Goal: Complete application form: Complete application form

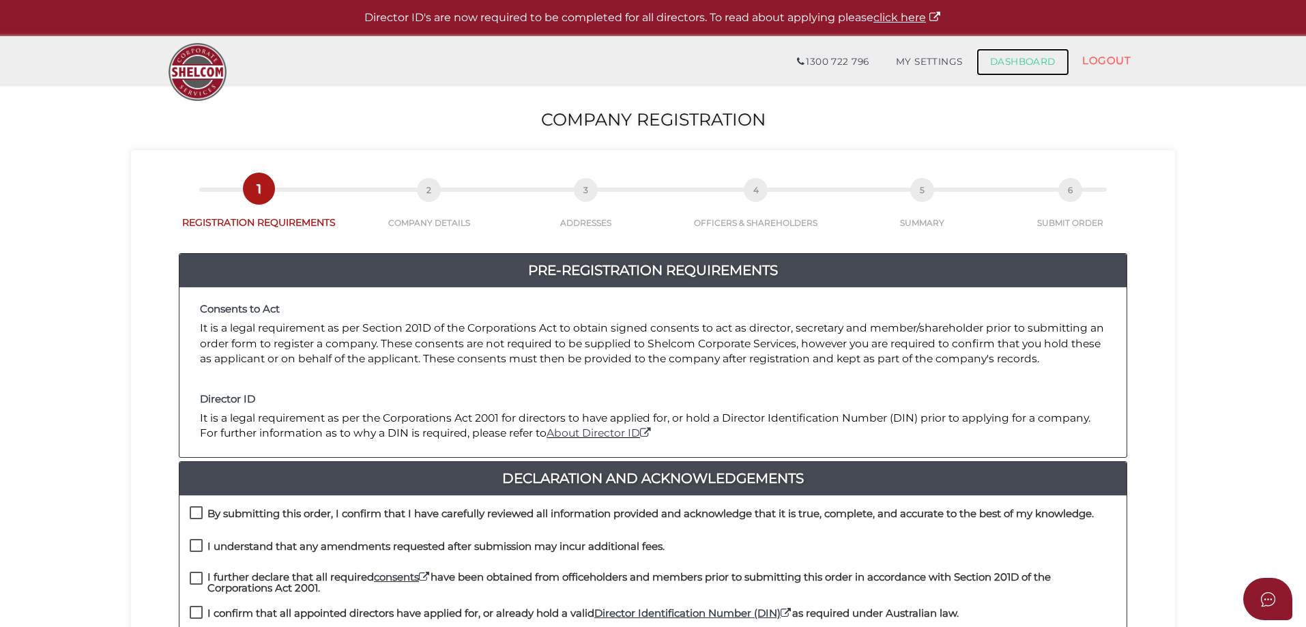
click at [1015, 70] on link "DASHBOARD" at bounding box center [1023, 61] width 93 height 27
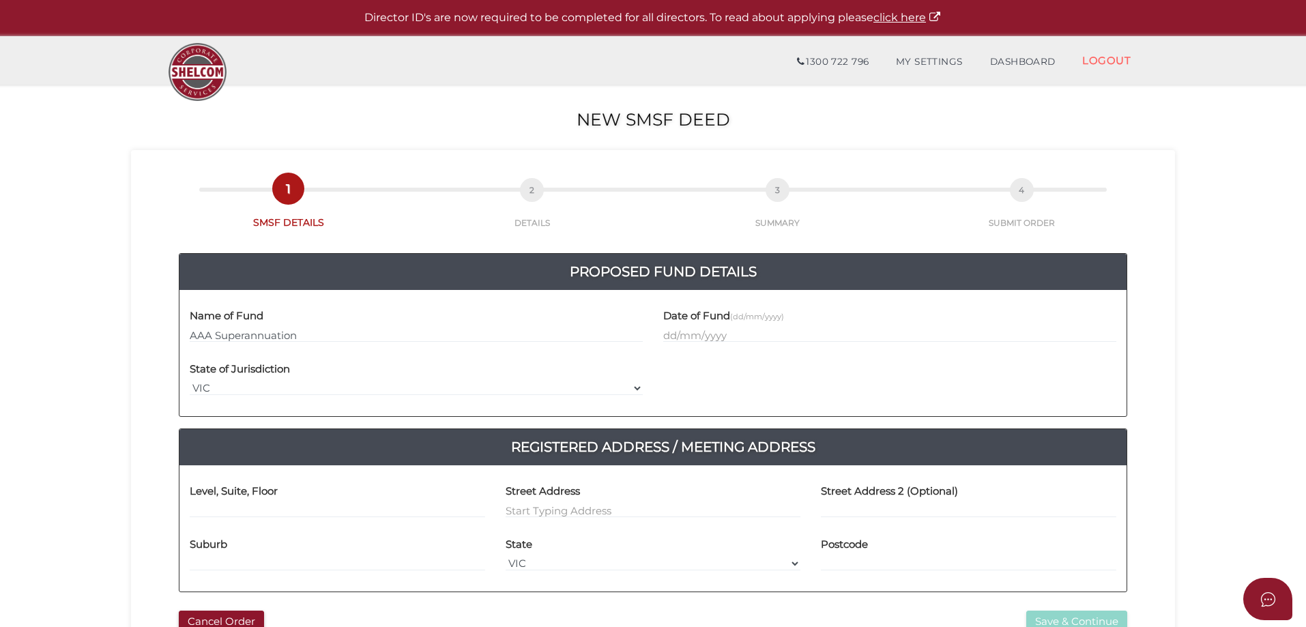
type input "AAA Superannuation"
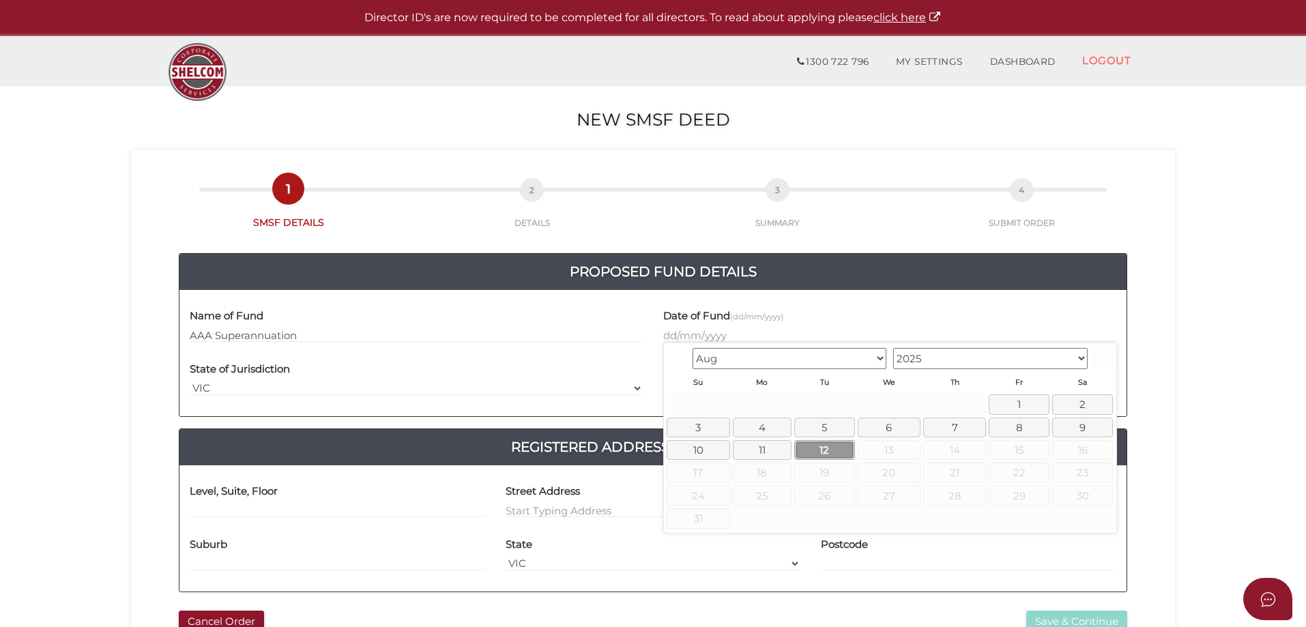
click at [834, 455] on link "12" at bounding box center [824, 450] width 61 height 20
type input "12/08/2025"
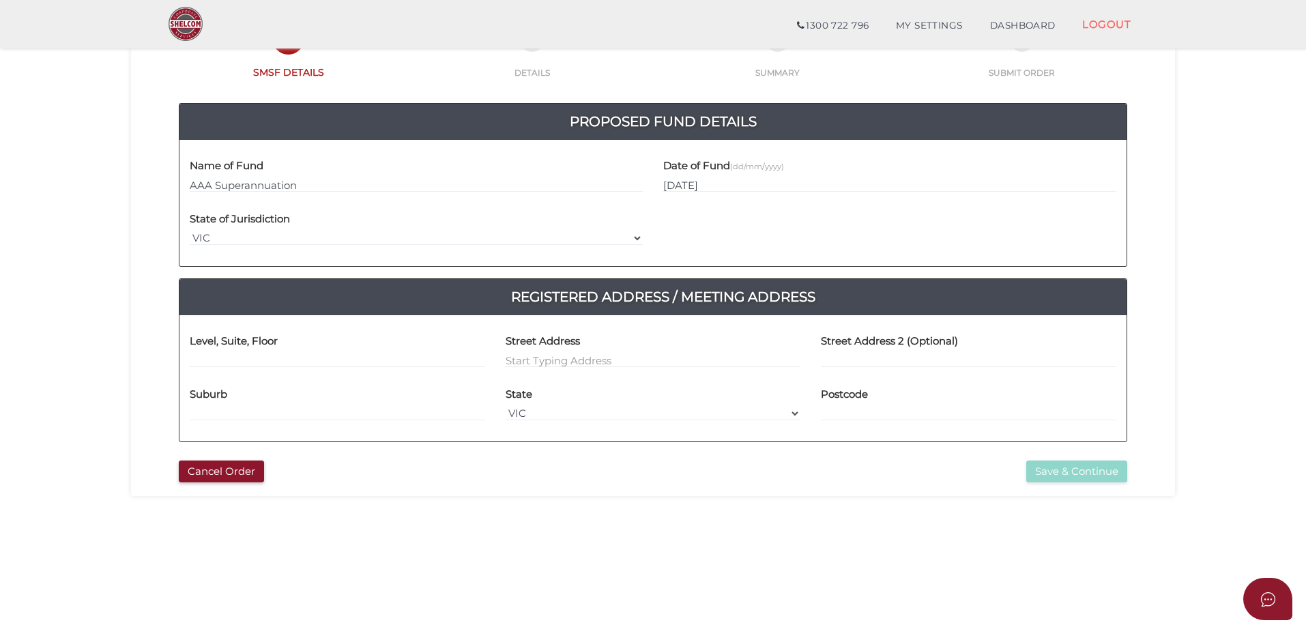
scroll to position [68, 0]
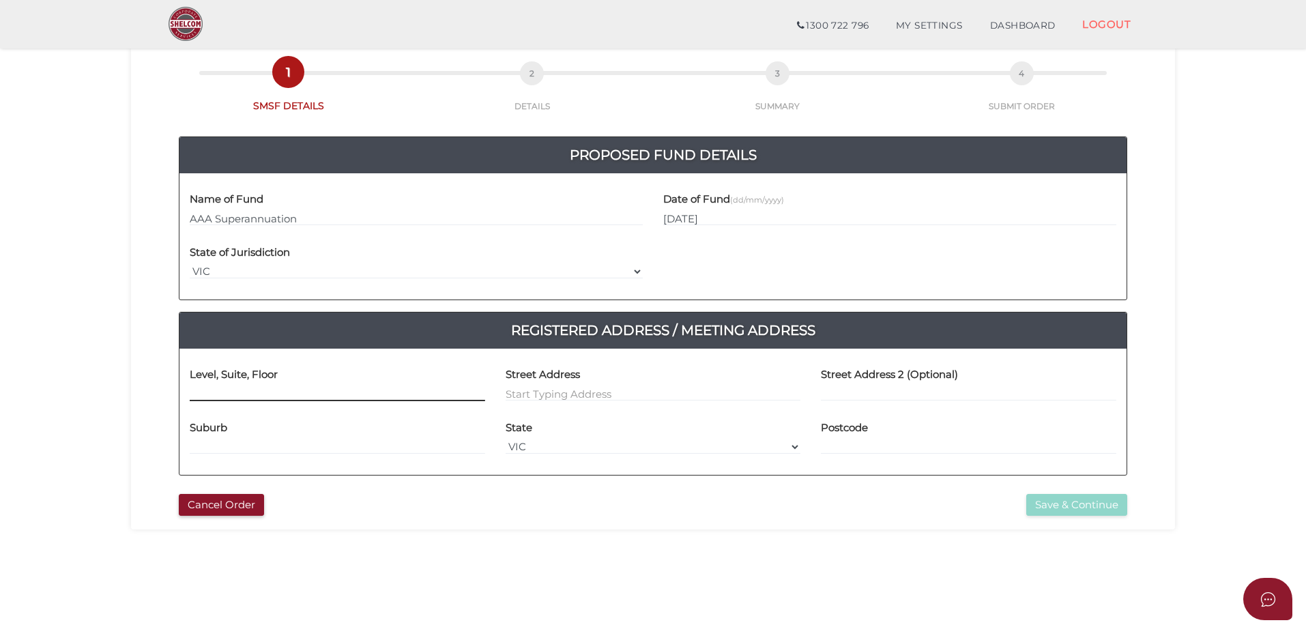
click at [283, 391] on input at bounding box center [338, 393] width 296 height 15
click at [563, 399] on input at bounding box center [654, 393] width 296 height 15
paste input "7 HILL EDGE CT"
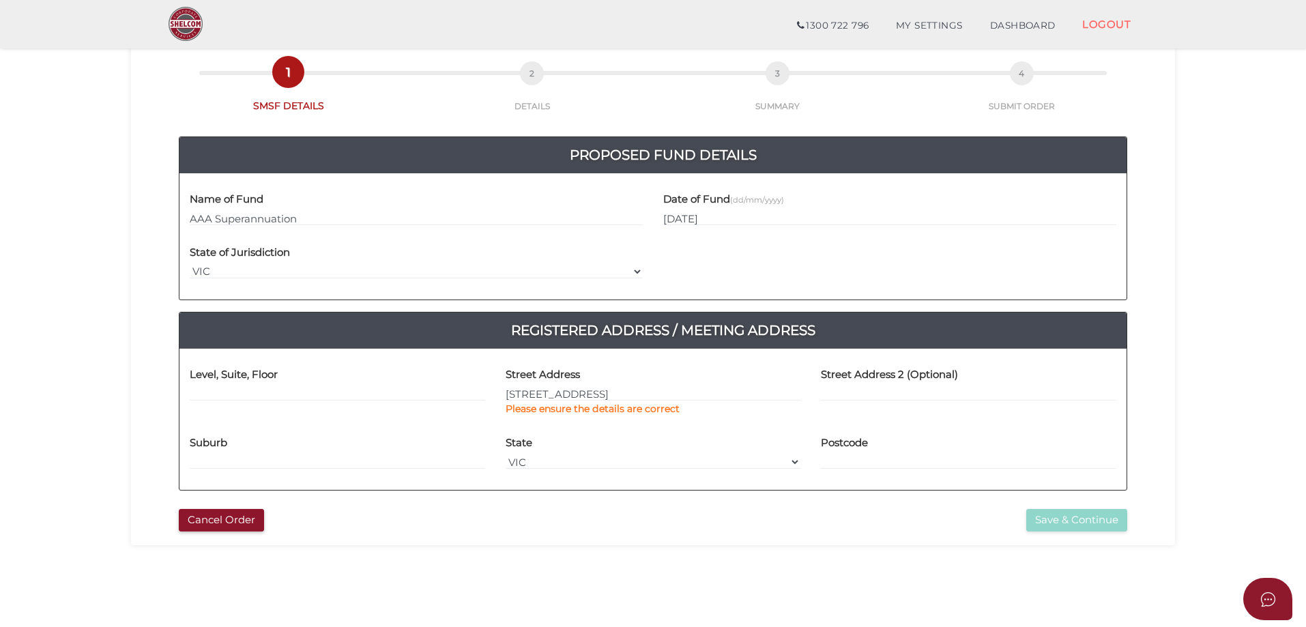
type input "7 Hill Edge Court"
type input "Lysterfield South"
select select "VIC"
type input "3156"
click at [701, 534] on div "45b09583b8acb9bf05162e50bc626d5c 1 SMSF DETAILS 2 DETAILS 3 SUMMARY 4 SUBMIT OR…" at bounding box center [653, 289] width 1044 height 512
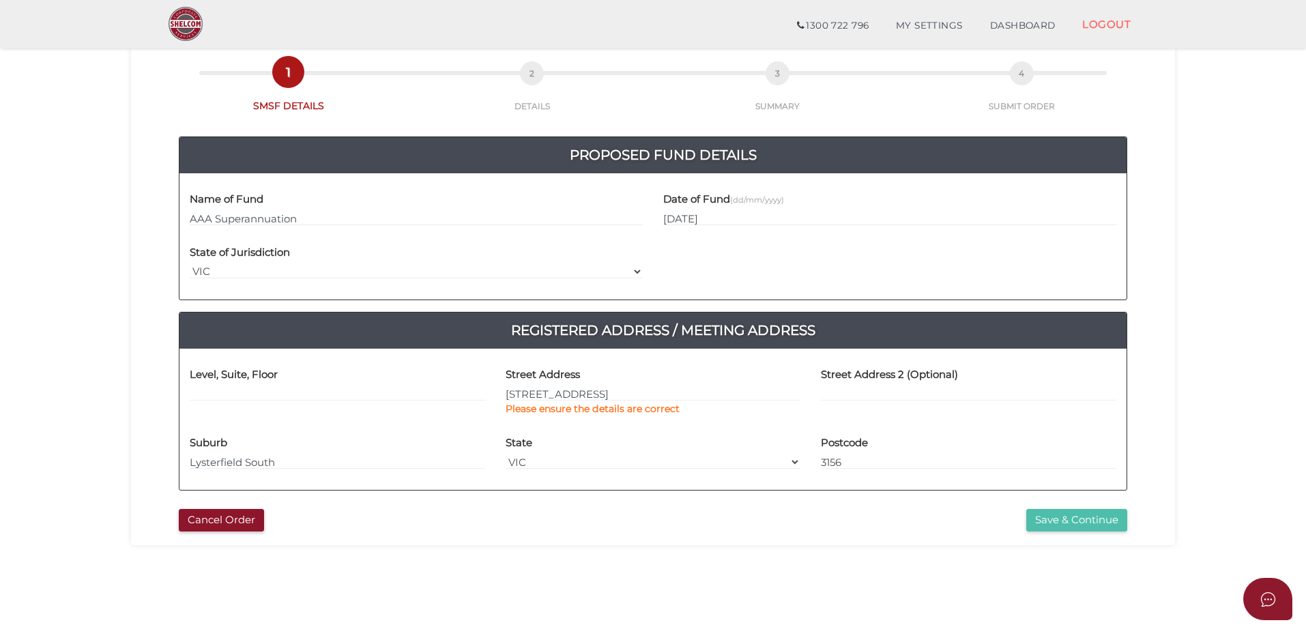
click at [1061, 524] on button "Save & Continue" at bounding box center [1077, 520] width 101 height 23
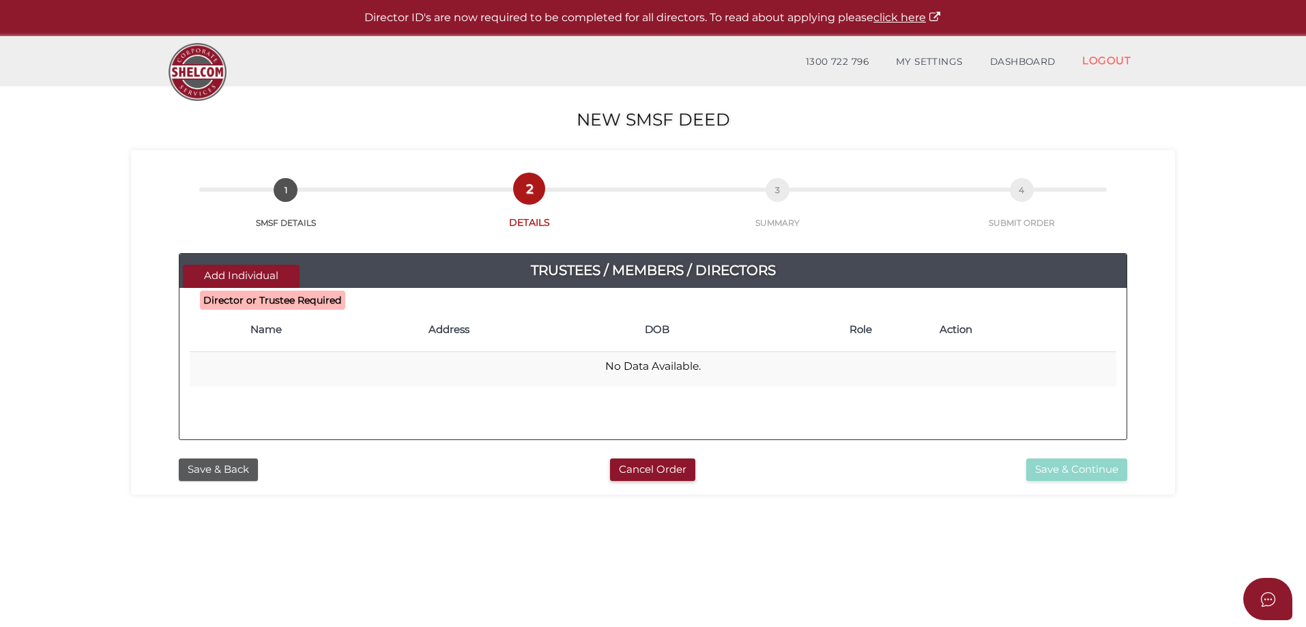
click at [273, 302] on b "Director or Trustee Required" at bounding box center [272, 300] width 139 height 12
click at [278, 267] on button "Add Individual" at bounding box center [241, 276] width 117 height 23
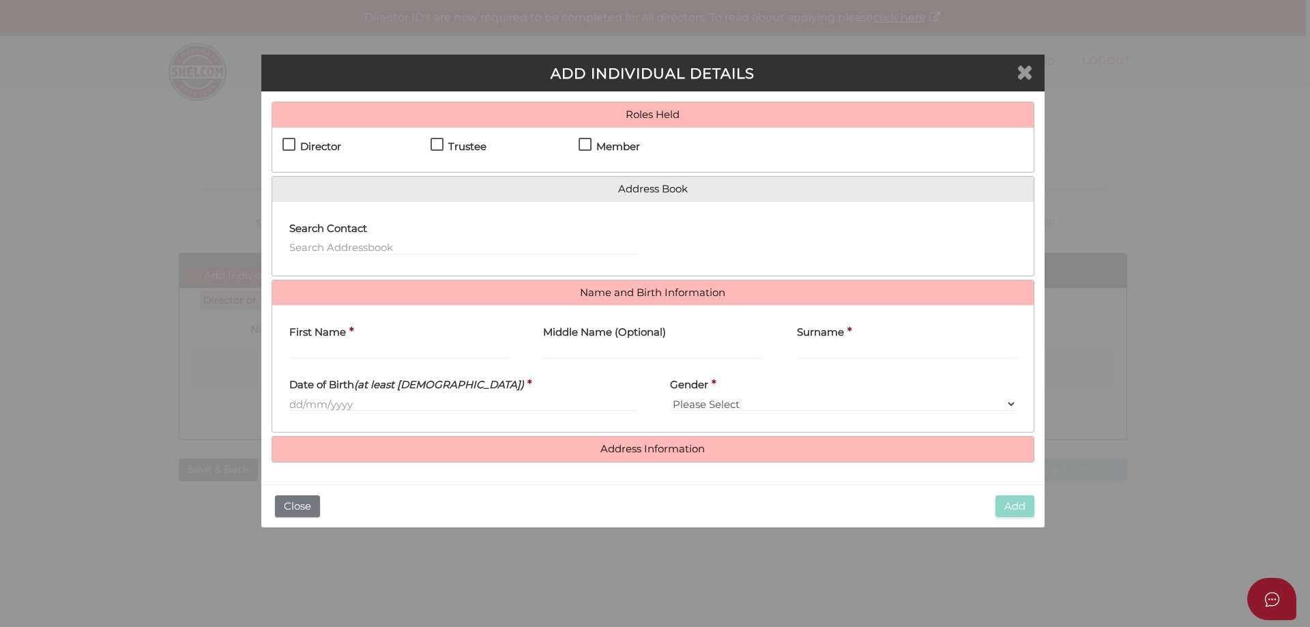
click at [1027, 72] on icon "Close" at bounding box center [1025, 71] width 16 height 20
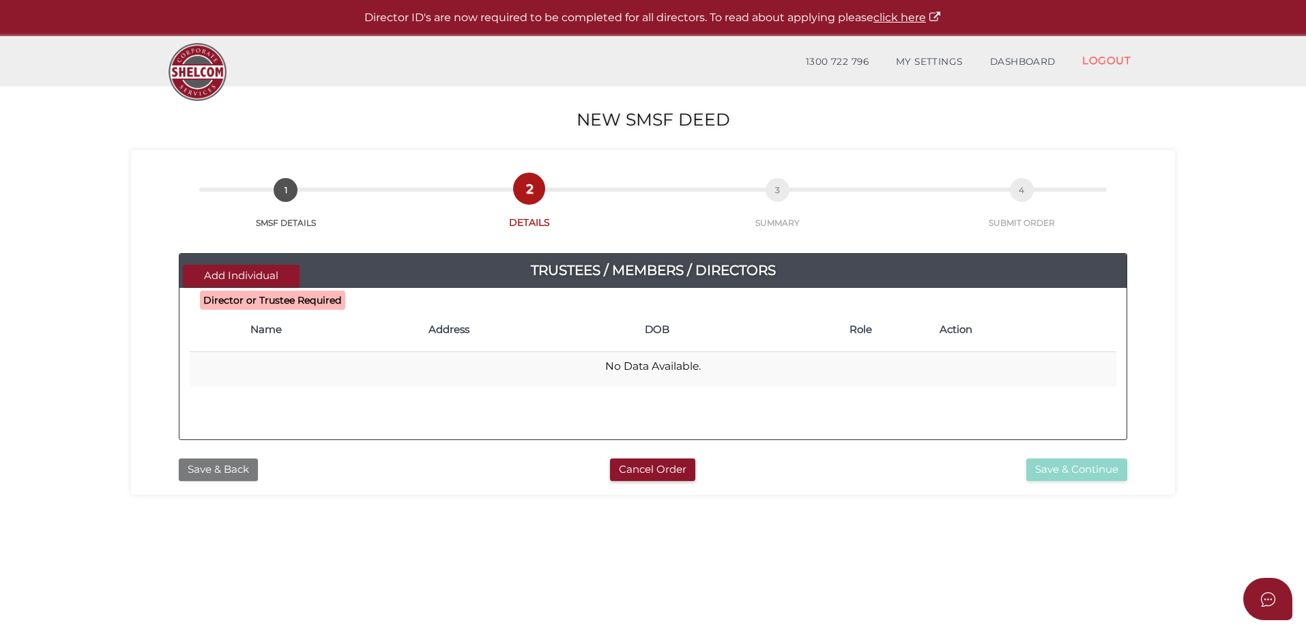
click at [237, 474] on button "Save & Back" at bounding box center [218, 470] width 79 height 23
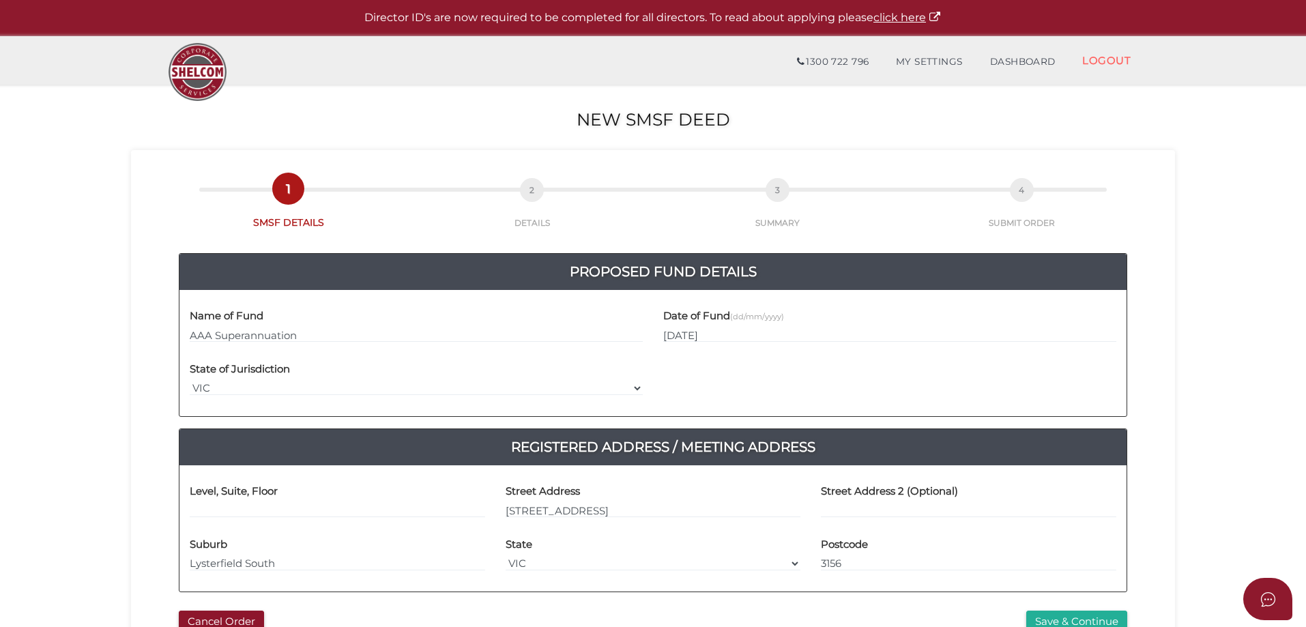
scroll to position [137, 0]
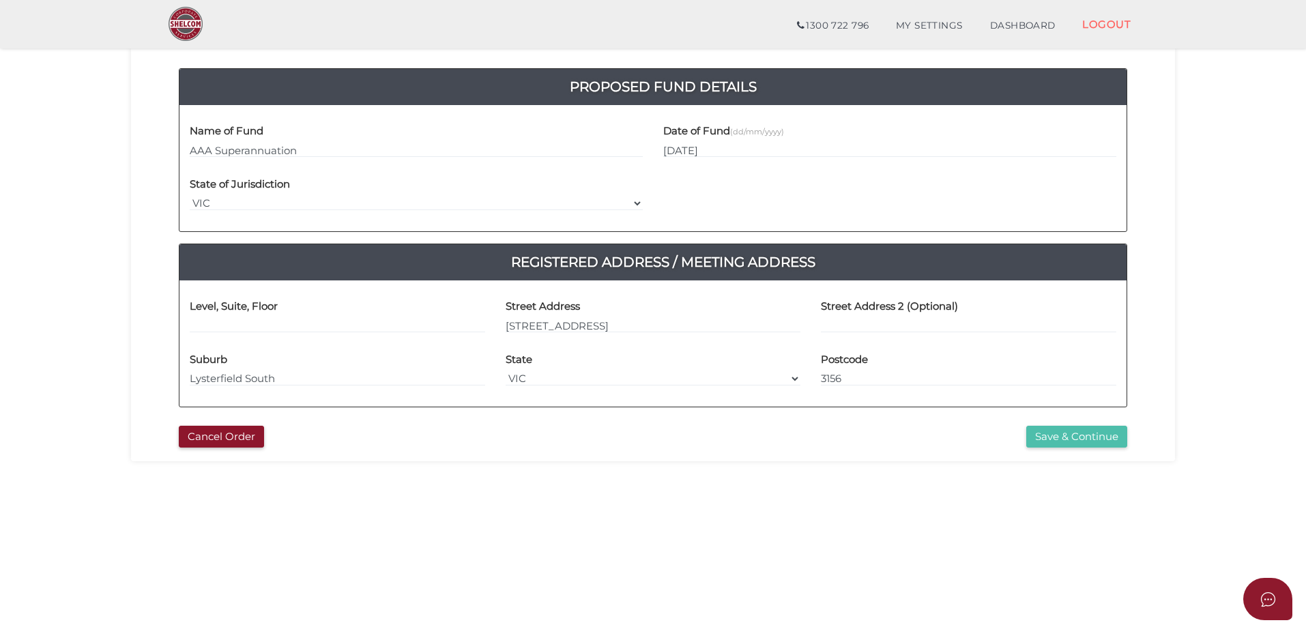
click at [1063, 448] on button "Save & Continue" at bounding box center [1077, 437] width 101 height 23
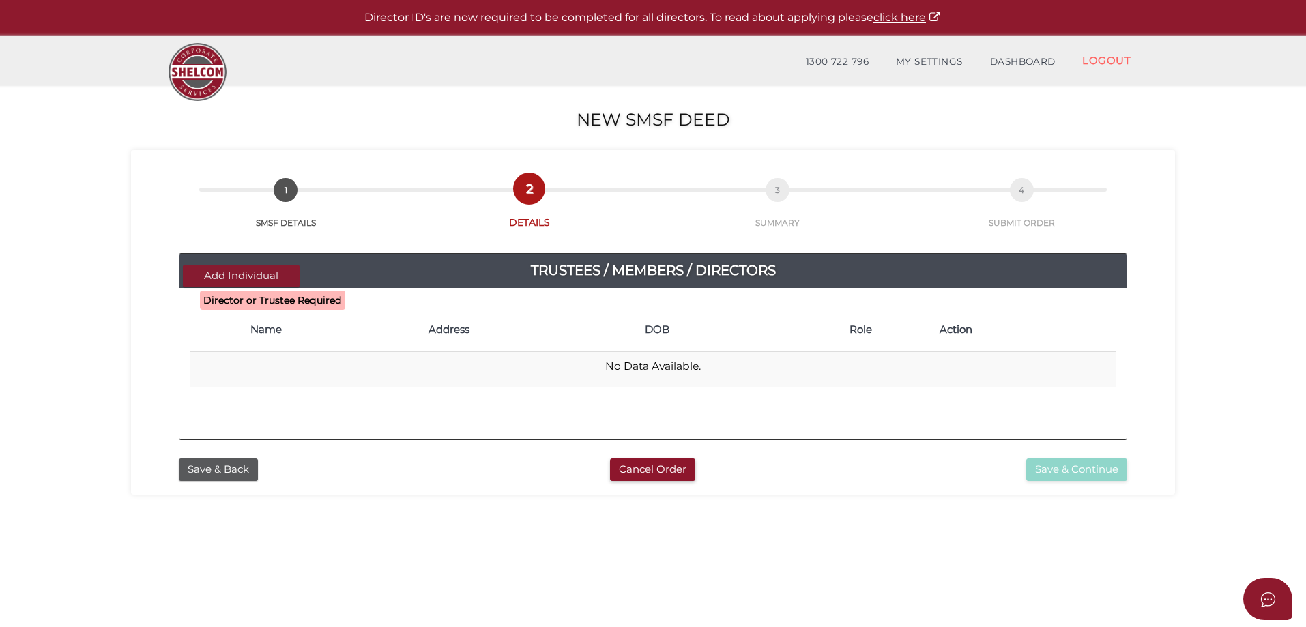
click at [248, 277] on button "Add Individual" at bounding box center [241, 276] width 117 height 23
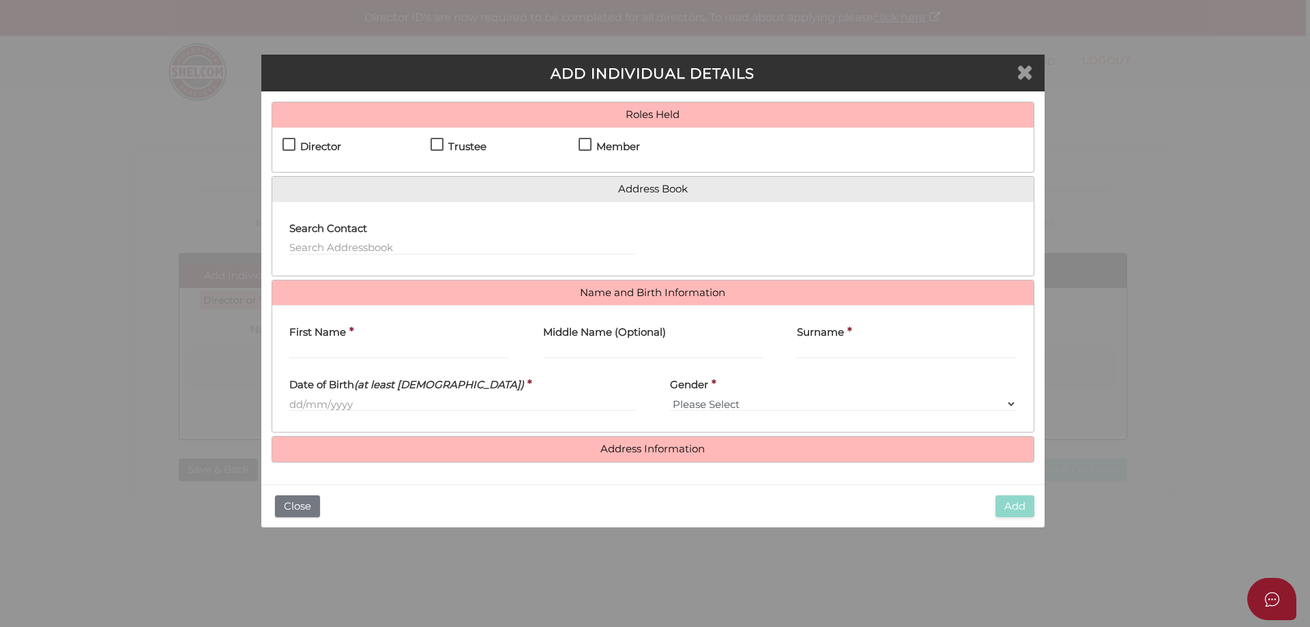
click at [1029, 80] on icon "Close" at bounding box center [1025, 71] width 16 height 20
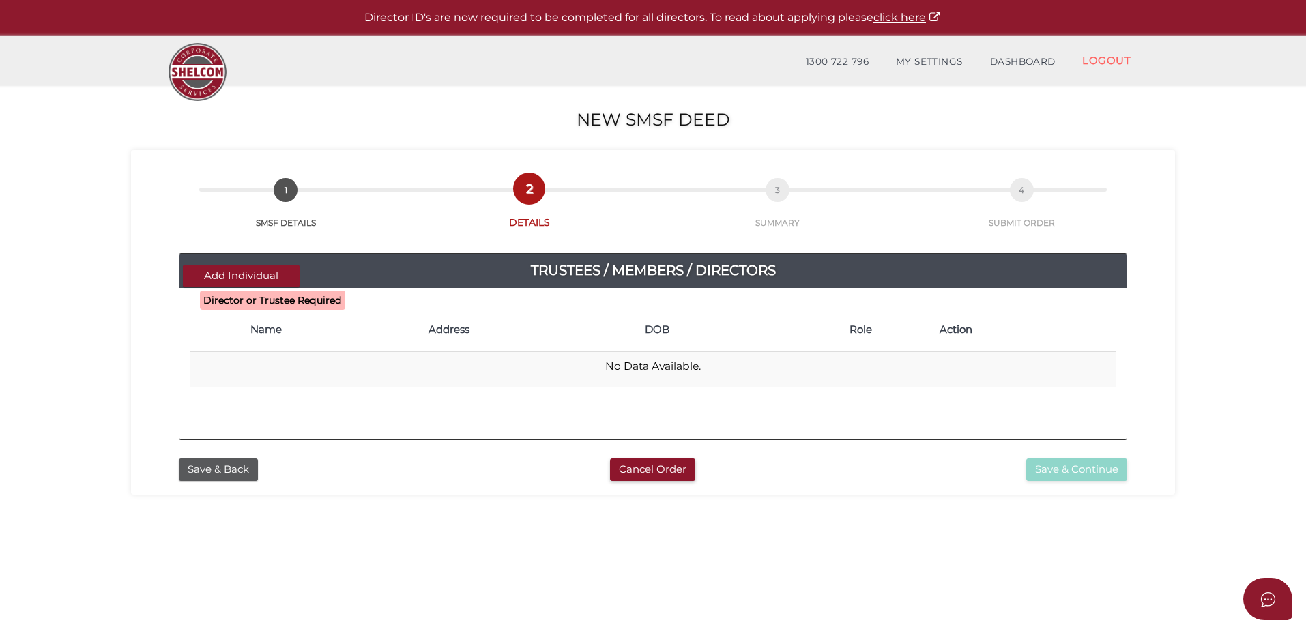
click at [267, 324] on h4 "Name" at bounding box center [332, 330] width 164 height 12
click at [271, 306] on span "Director or Trustee Required" at bounding box center [272, 300] width 145 height 19
click at [255, 279] on button "Add Individual" at bounding box center [241, 276] width 117 height 23
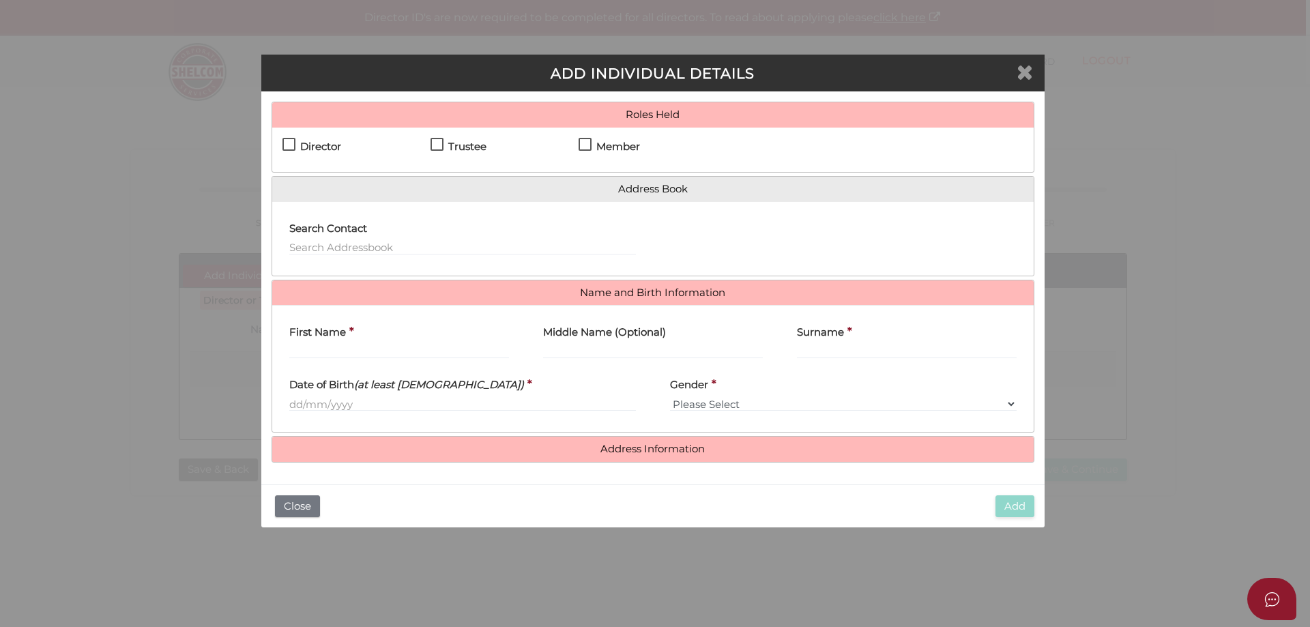
click at [1031, 74] on icon "Close" at bounding box center [1025, 71] width 16 height 20
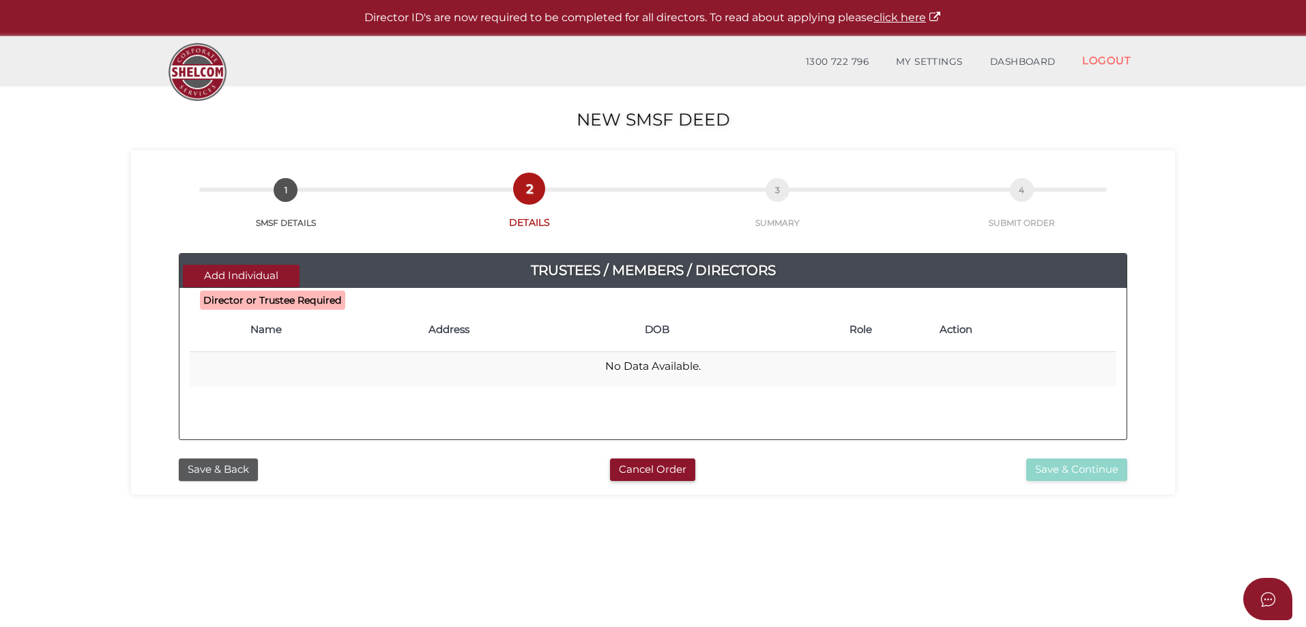
click at [278, 302] on b "Director or Trustee Required" at bounding box center [272, 300] width 139 height 12
click at [251, 467] on button "Save & Back" at bounding box center [218, 470] width 79 height 23
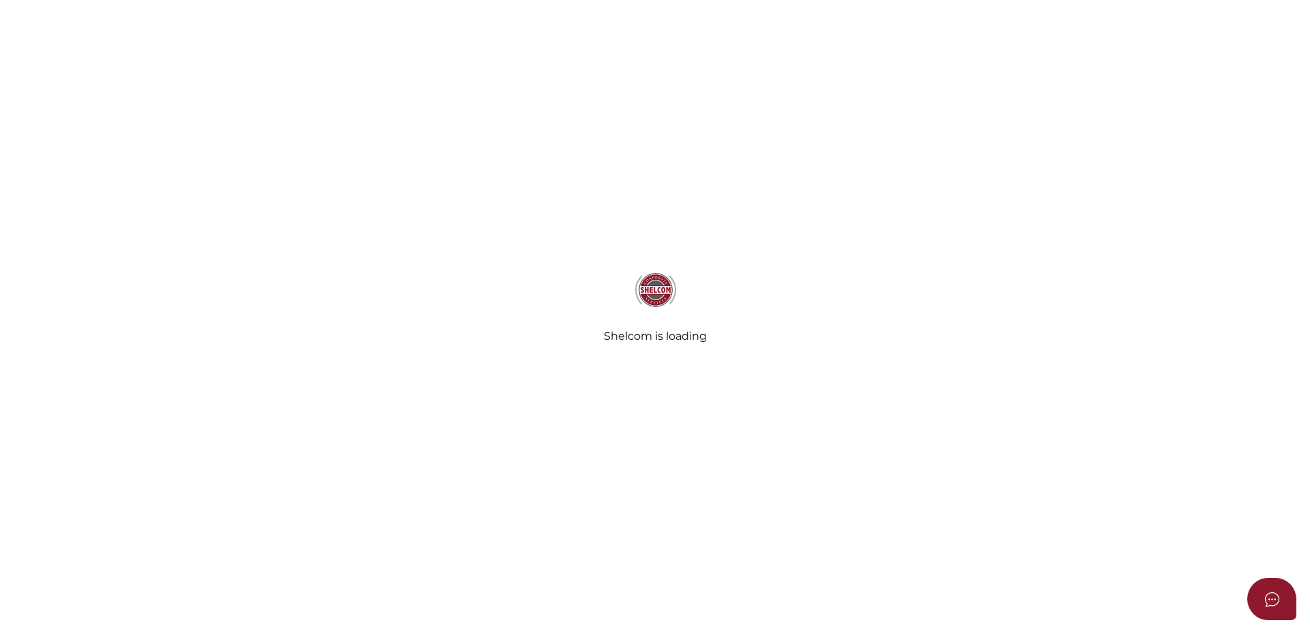
type input "AAA Superannuation"
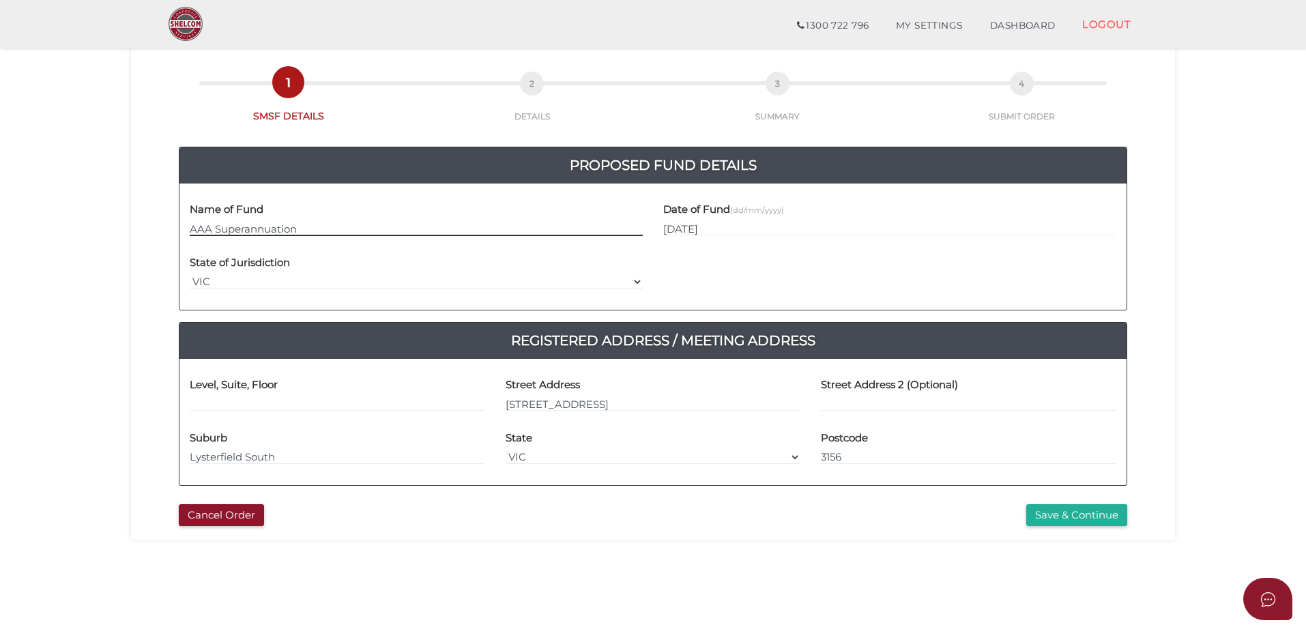
scroll to position [68, 0]
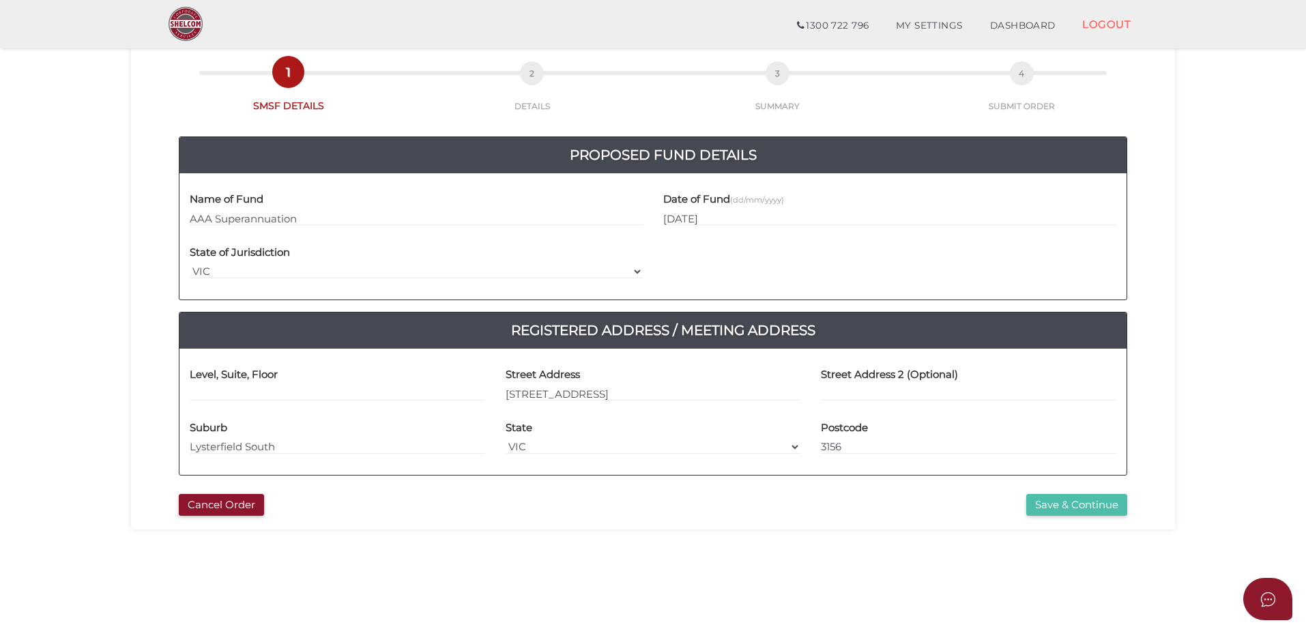
click at [1033, 508] on button "Save & Continue" at bounding box center [1077, 505] width 101 height 23
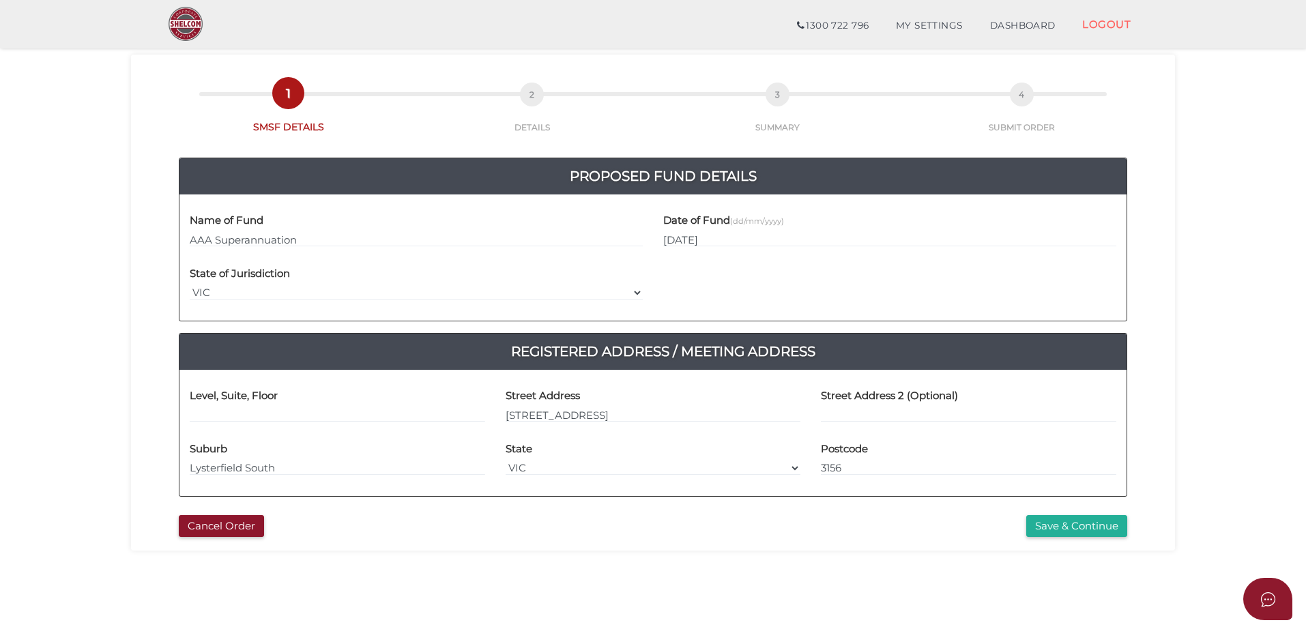
scroll to position [68, 0]
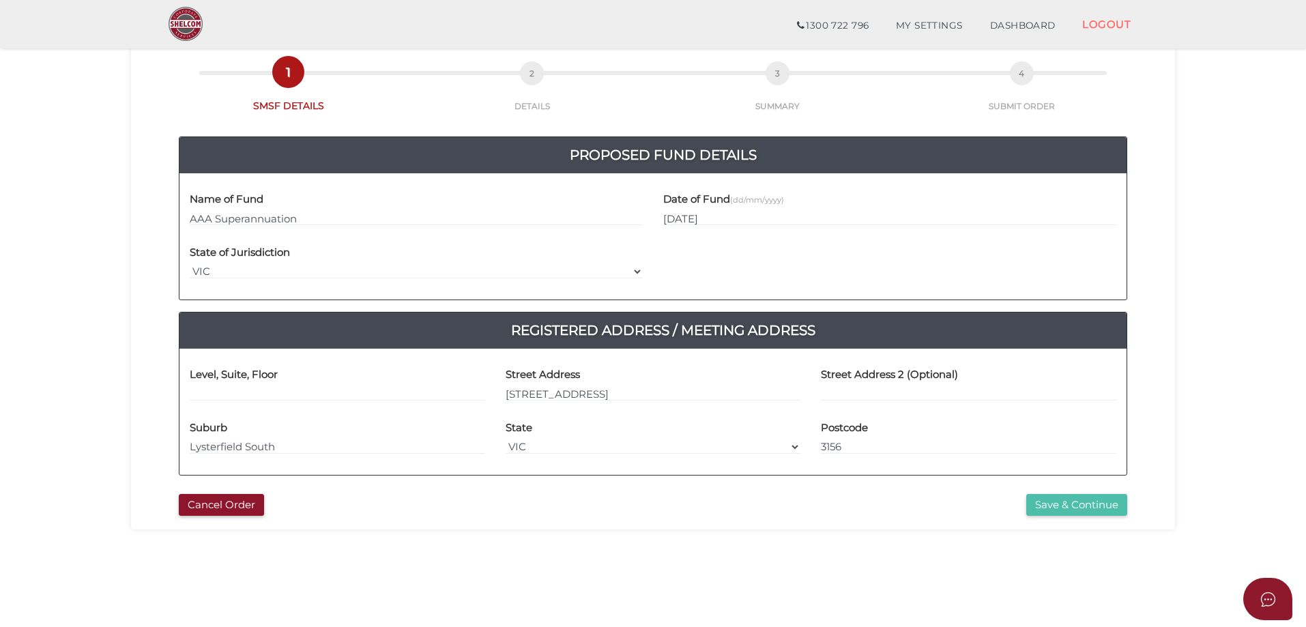
click at [1053, 504] on button "Save & Continue" at bounding box center [1077, 505] width 101 height 23
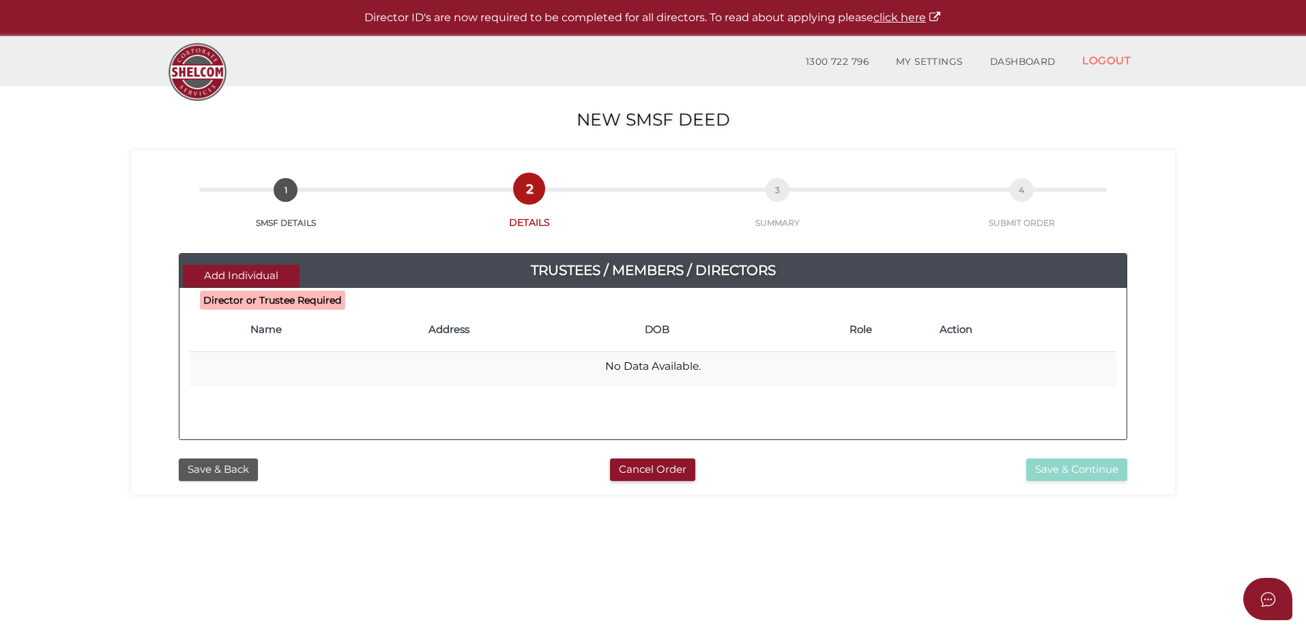
click at [255, 300] on b "Director or Trustee Required" at bounding box center [272, 300] width 139 height 12
click at [285, 275] on button "Add Individual" at bounding box center [241, 276] width 117 height 23
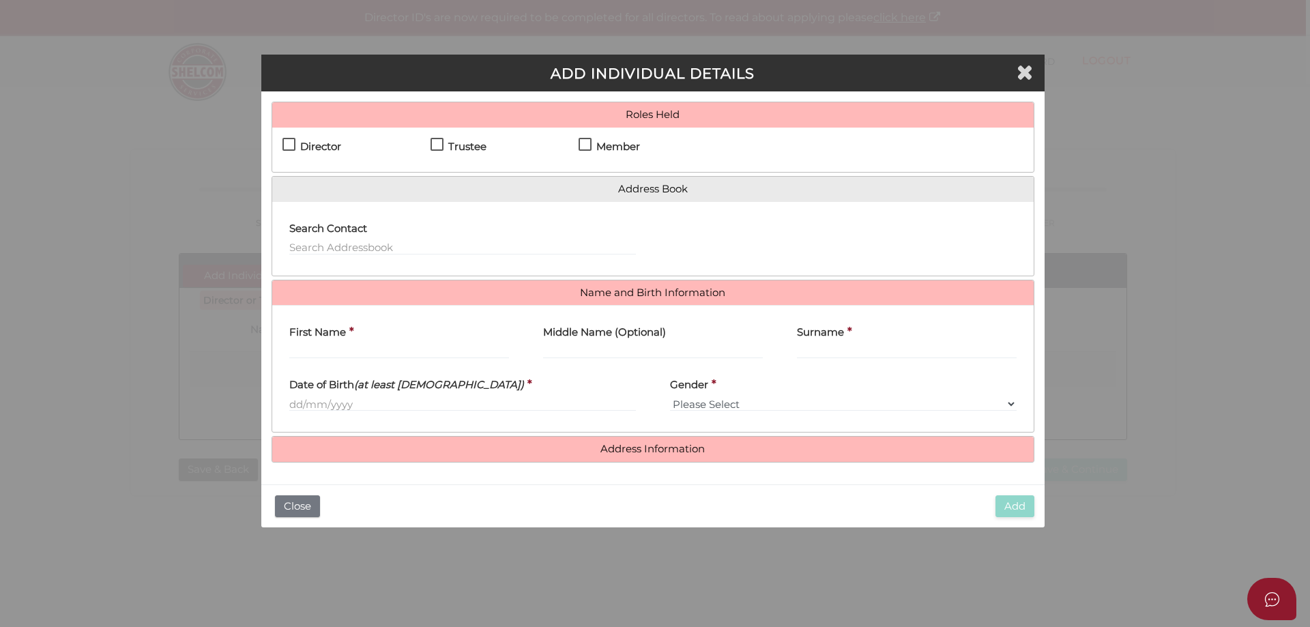
click at [463, 142] on h4 "Trustee" at bounding box center [467, 147] width 38 height 12
checkbox input "true"
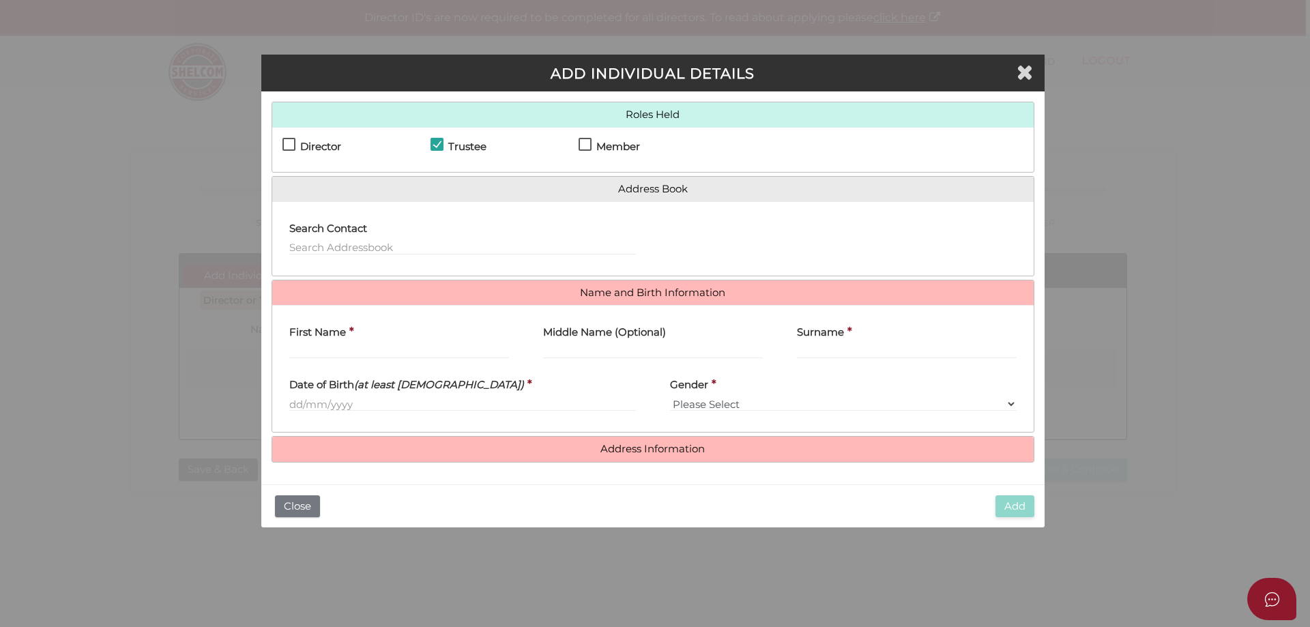
click at [1037, 72] on div "ADD INDIVIDUAL DETAILS" at bounding box center [653, 73] width 784 height 37
click at [1033, 72] on button "Close" at bounding box center [1026, 71] width 18 height 21
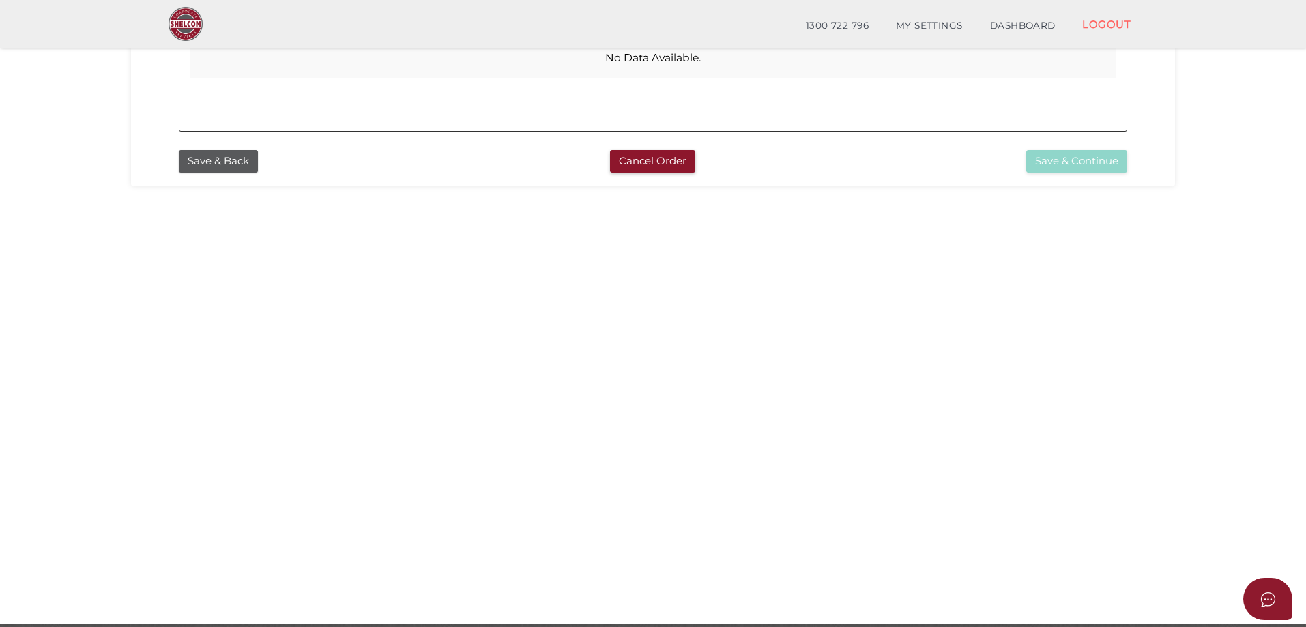
scroll to position [310, 0]
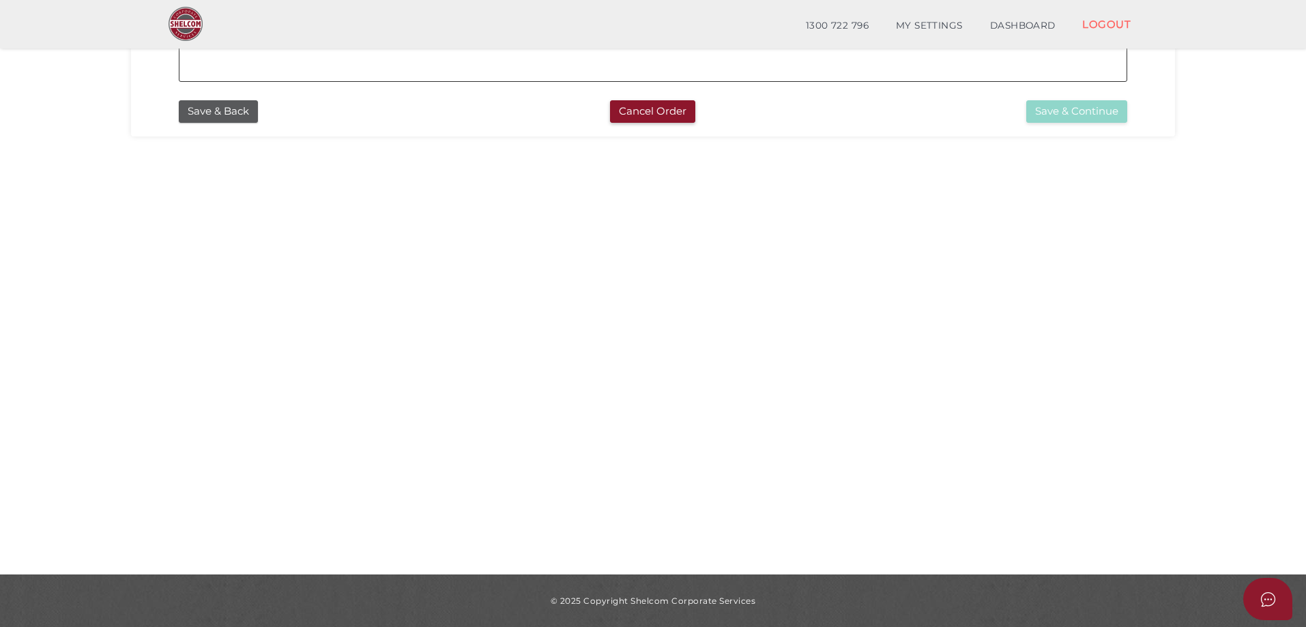
click at [1304, 603] on div "© 2025 Copyright Shelcom Corporate Services" at bounding box center [653, 601] width 1306 height 53
click at [1259, 603] on button "Open asap" at bounding box center [1268, 599] width 49 height 42
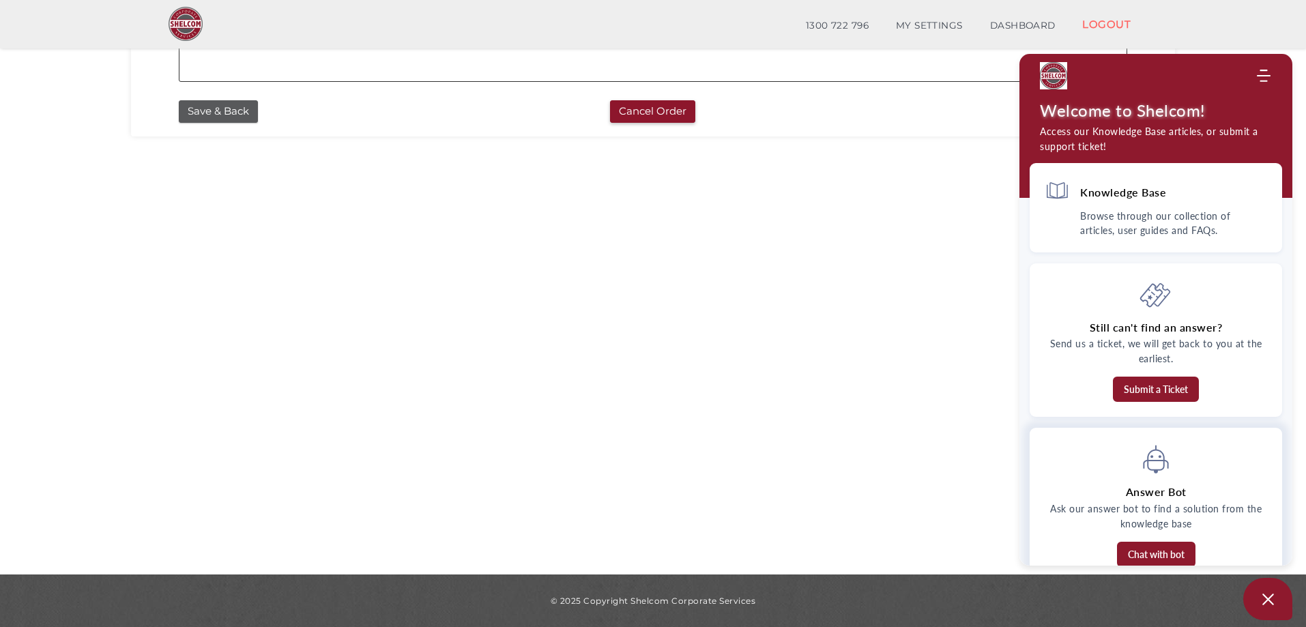
scroll to position [0, 0]
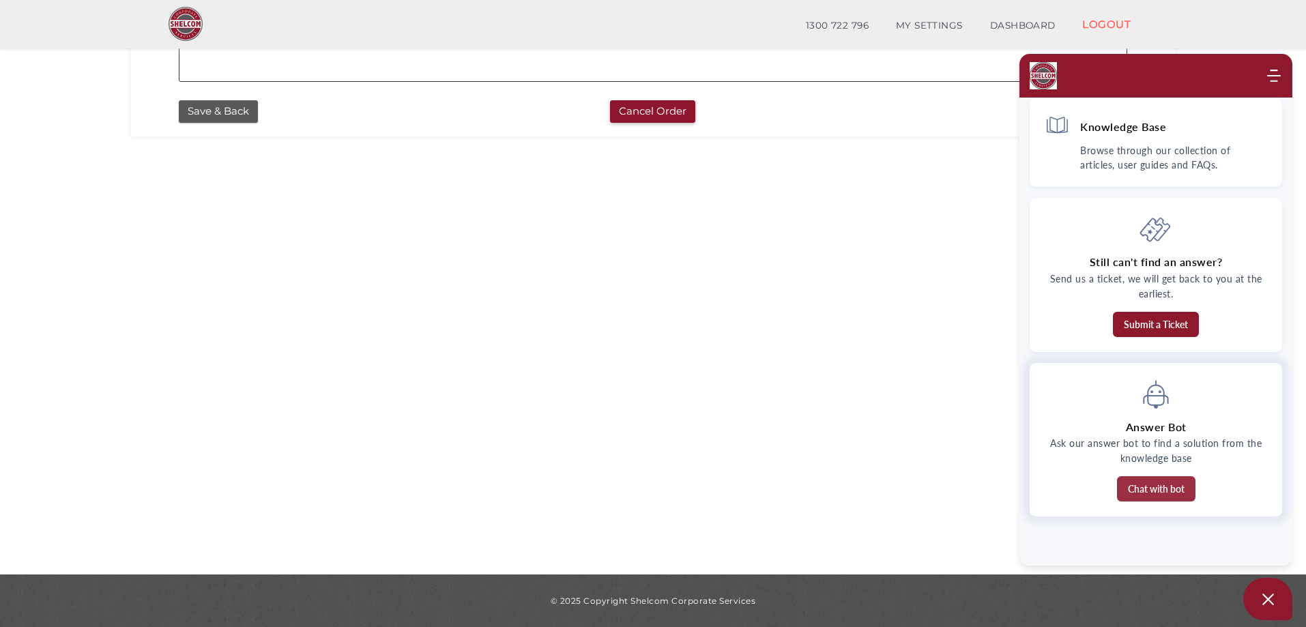
click at [1166, 481] on button "Chat with bot" at bounding box center [1156, 488] width 78 height 25
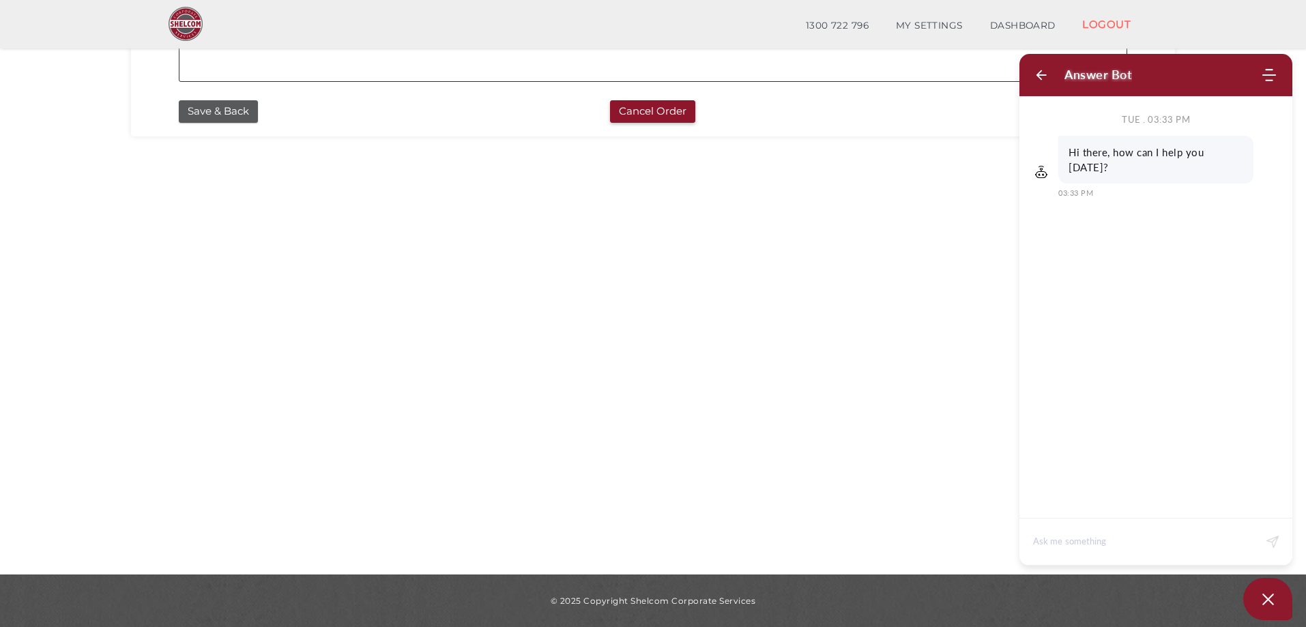
click at [1131, 536] on textarea at bounding box center [1143, 542] width 220 height 33
type textarea "Adding Corporate trustee for SMSF"
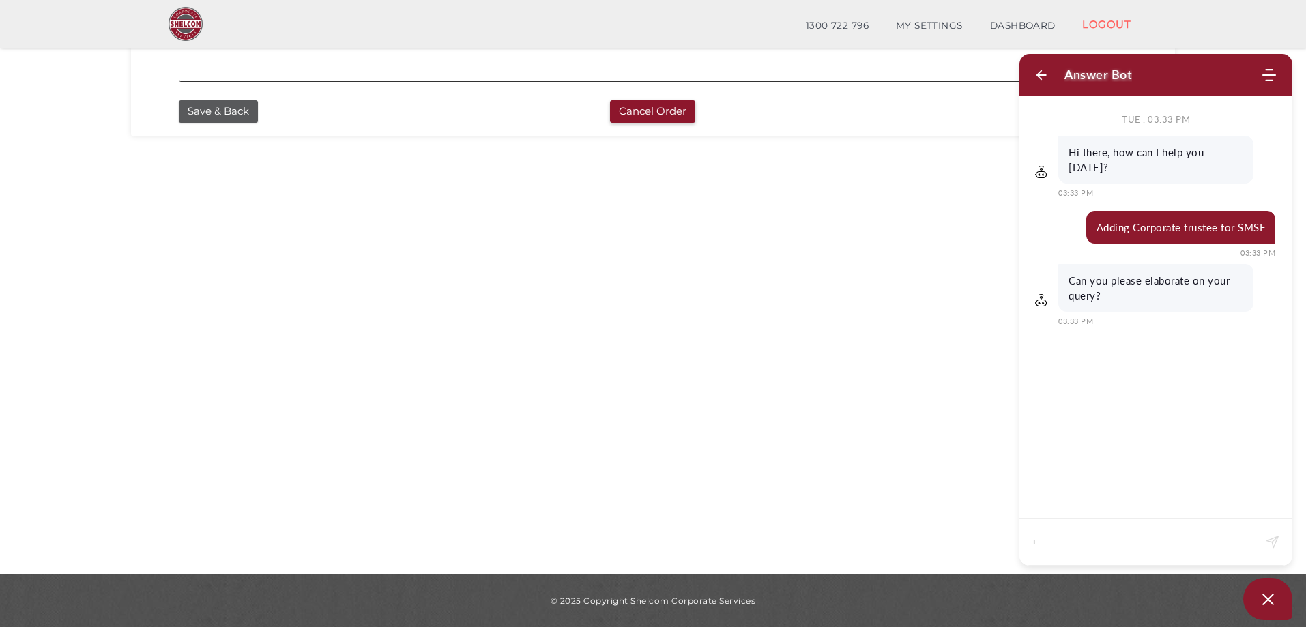
type textarea "i"
type textarea "U"
type textarea "I want to add company as trustee for SMSF"
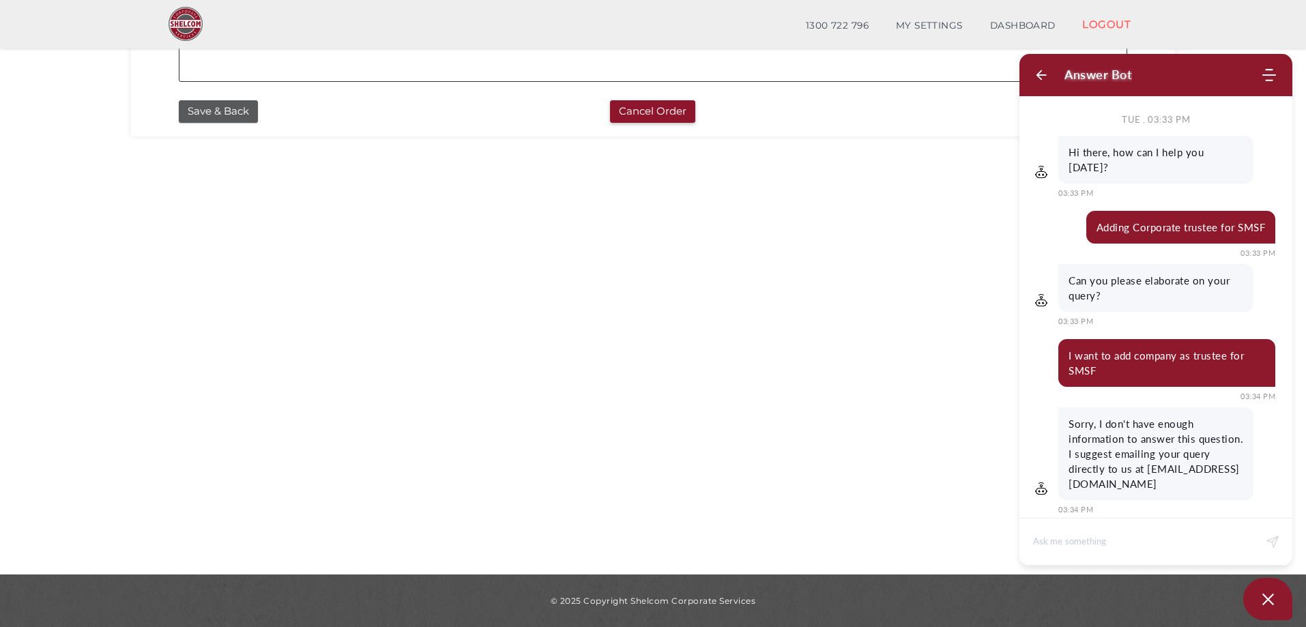
scroll to position [12, 0]
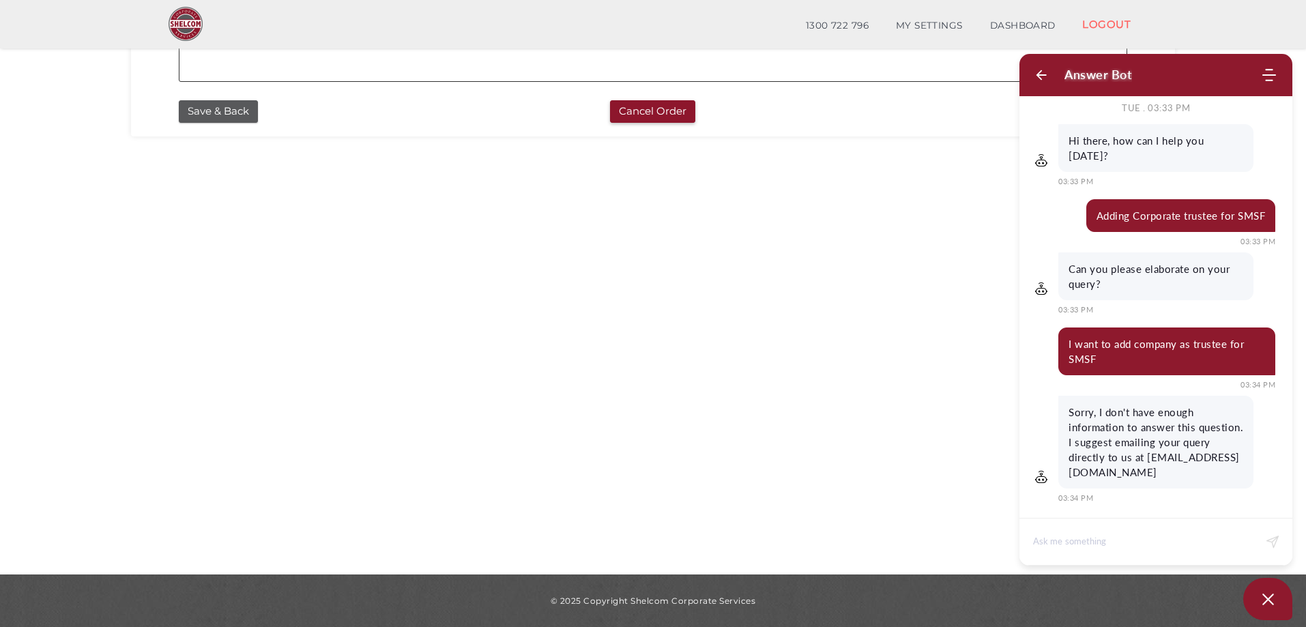
click at [1115, 459] on p "Sorry, I don't have enough information to answer this question. I suggest email…" at bounding box center [1156, 442] width 175 height 75
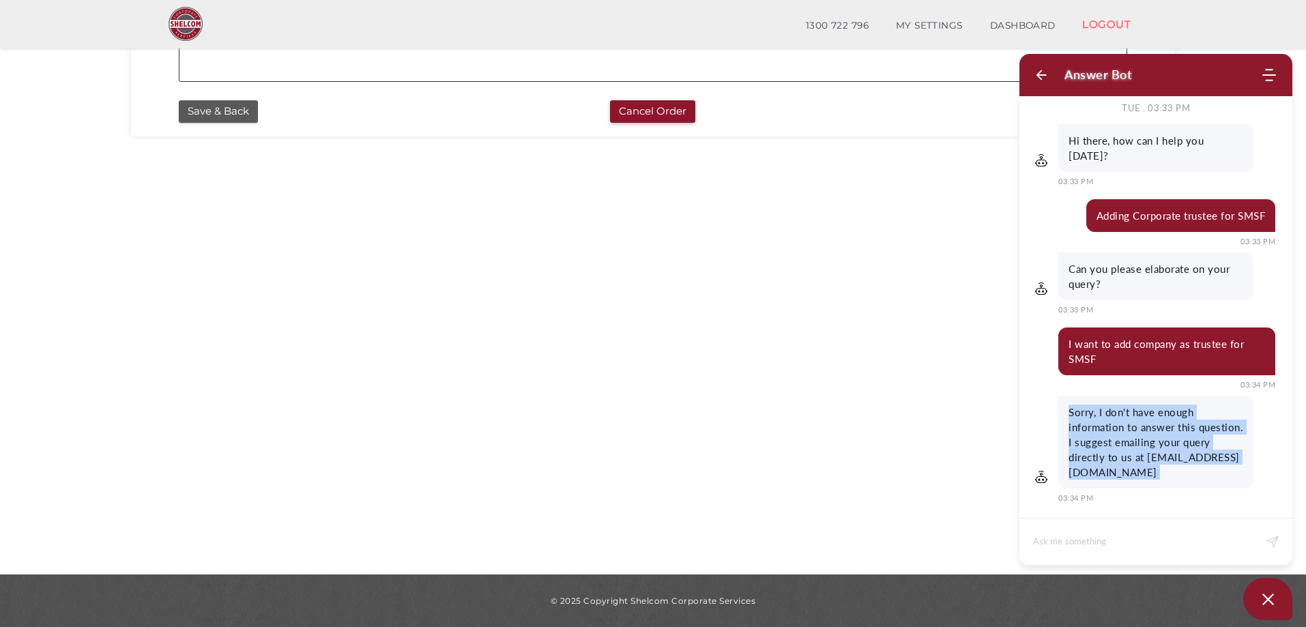
click at [1115, 459] on p "Sorry, I don't have enough information to answer this question. I suggest email…" at bounding box center [1156, 442] width 175 height 75
click at [1106, 460] on p "Sorry, I don't have enough information to answer this question. I suggest email…" at bounding box center [1156, 442] width 175 height 75
click at [1069, 458] on p "Sorry, I don't have enough information to answer this question. I suggest email…" at bounding box center [1156, 442] width 175 height 75
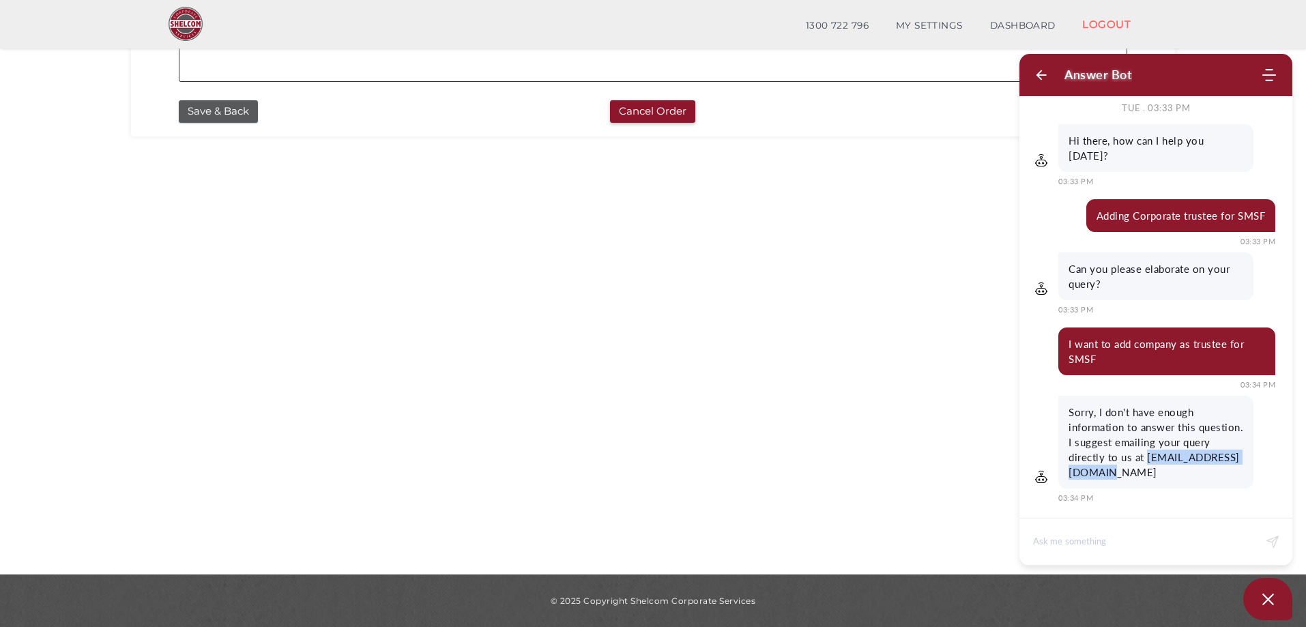
drag, startPoint x: 1088, startPoint y: 461, endPoint x: 1181, endPoint y: 463, distance: 93.5
click at [1181, 463] on p "Sorry, I don't have enough information to answer this question. I suggest email…" at bounding box center [1156, 442] width 175 height 75
